Goal: Task Accomplishment & Management: Use online tool/utility

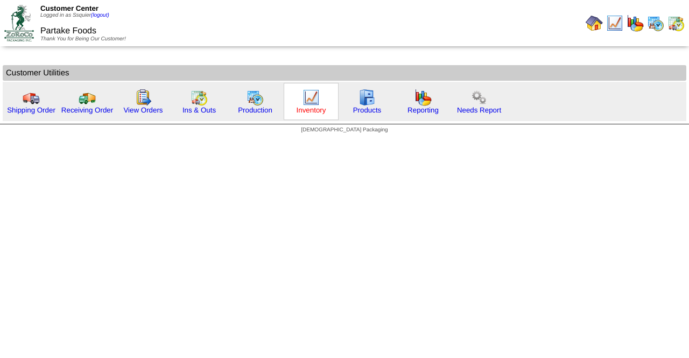
click at [318, 111] on link "Inventory" at bounding box center [312, 110] width 30 height 8
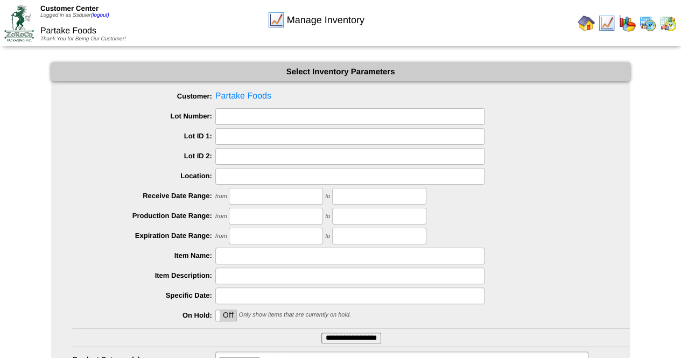
click at [367, 337] on input "**********" at bounding box center [351, 338] width 60 height 11
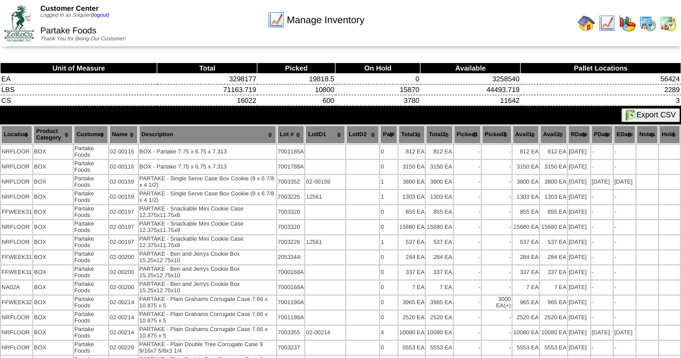
click at [632, 111] on img at bounding box center [630, 115] width 11 height 11
